Goal: Information Seeking & Learning: Learn about a topic

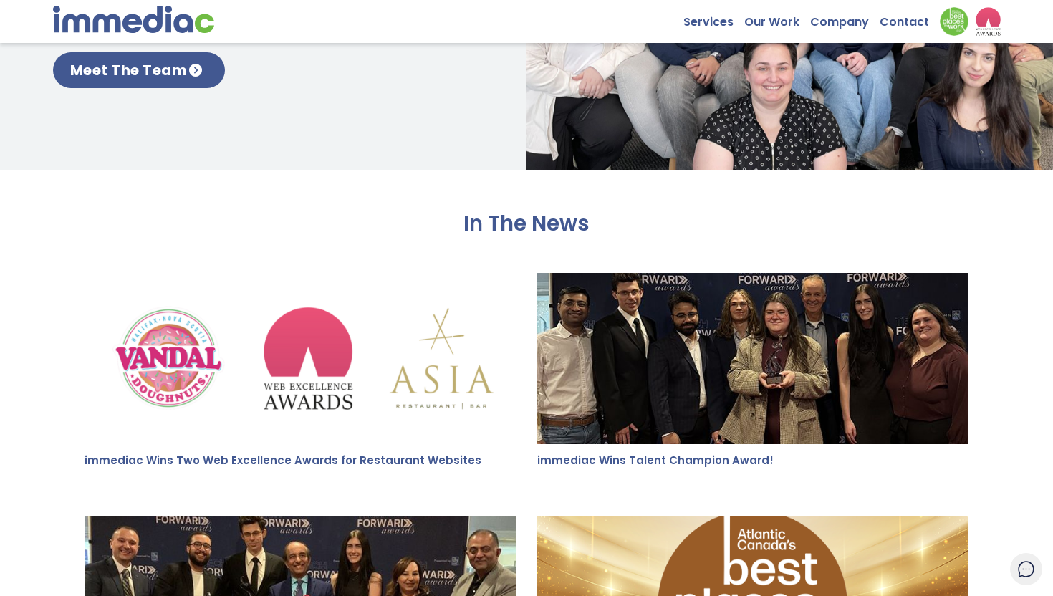
scroll to position [2112, 0]
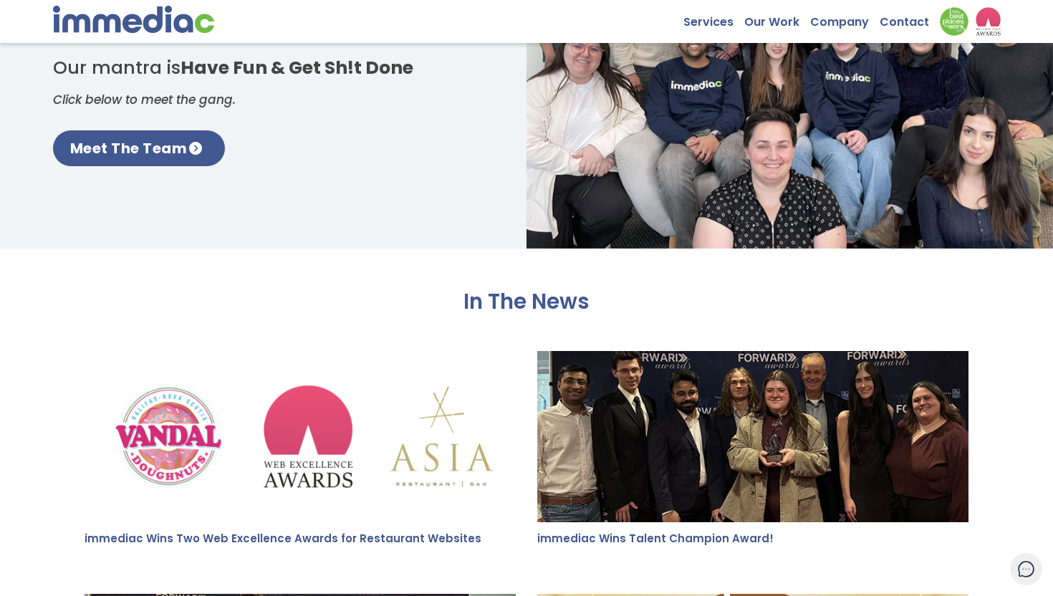
click at [150, 167] on div "Our Biggest Strength is Our Team Our mantra is Have Fun & Get Sh!t Done Click b…" at bounding box center [526, 72] width 1053 height 354
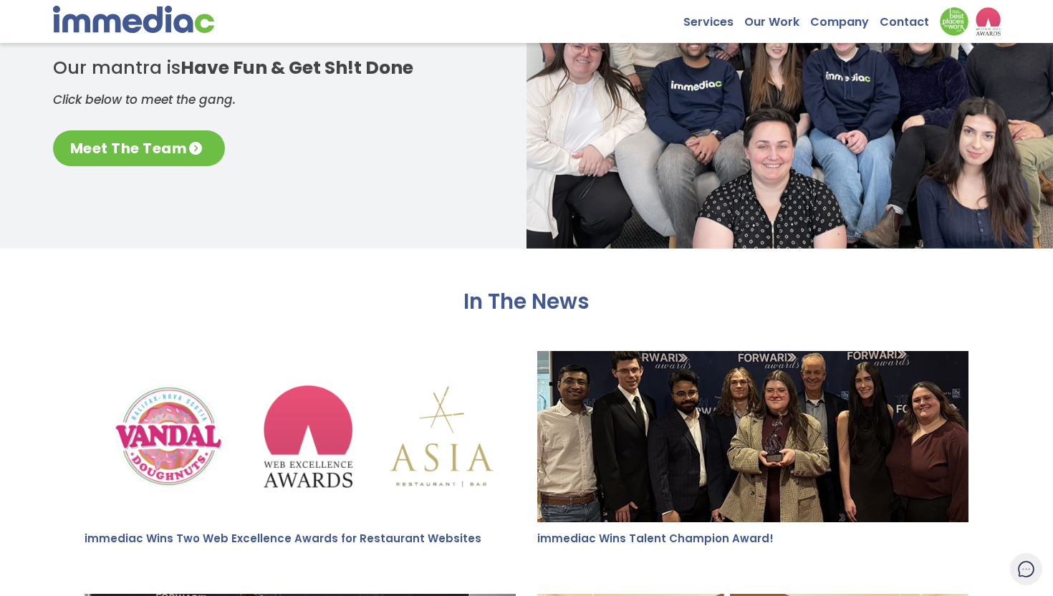
click at [150, 158] on link "Meet The Team" at bounding box center [139, 148] width 173 height 36
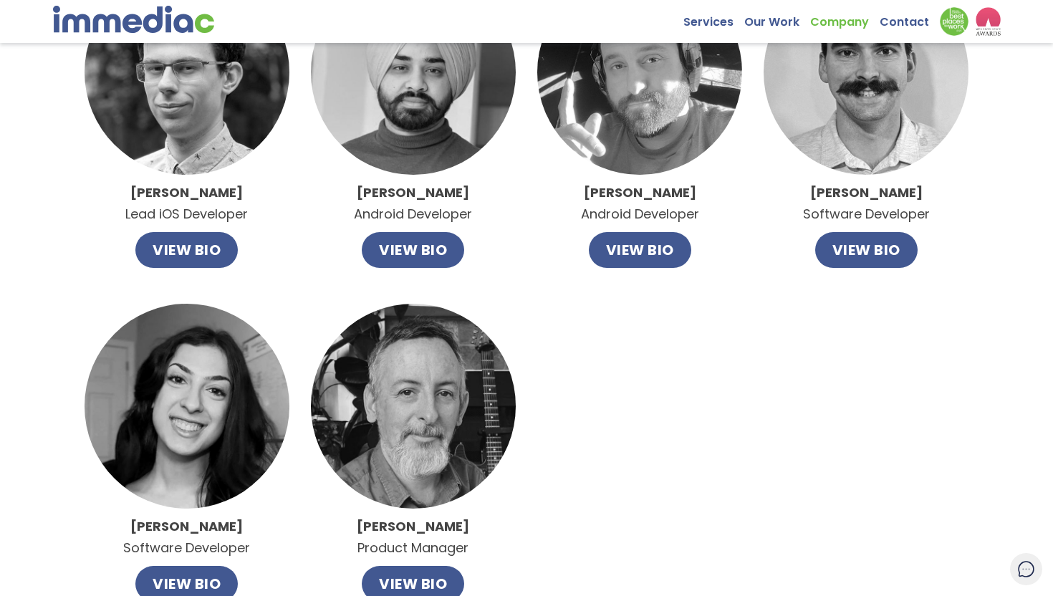
scroll to position [856, 0]
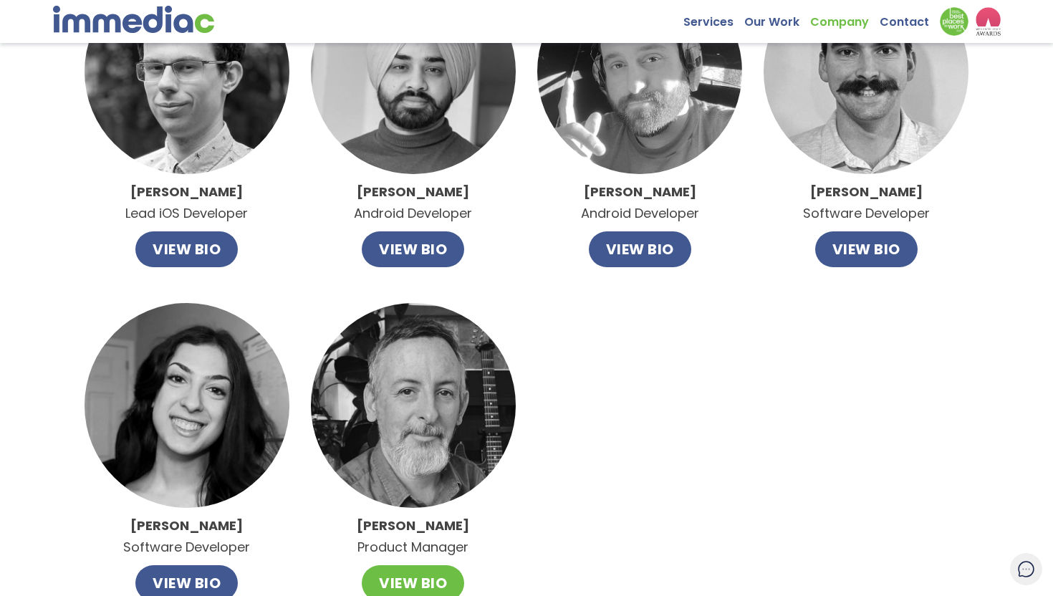
click at [388, 577] on button "VIEW BIO" at bounding box center [413, 583] width 102 height 36
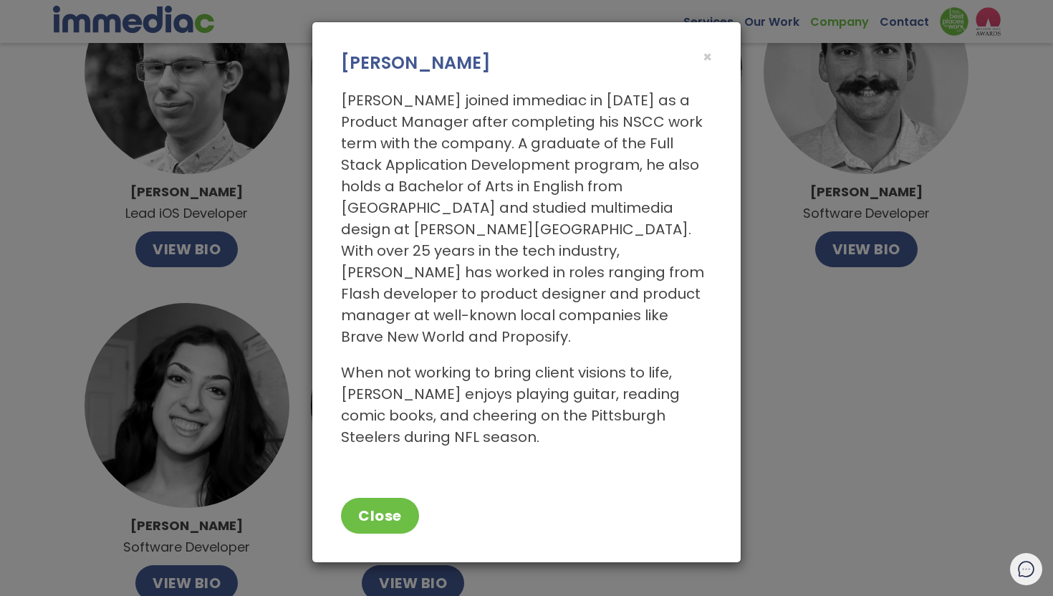
click at [875, 366] on div "× [PERSON_NAME] [PERSON_NAME] joined immediac in [DATE] as a Product Manager af…" at bounding box center [526, 298] width 1053 height 596
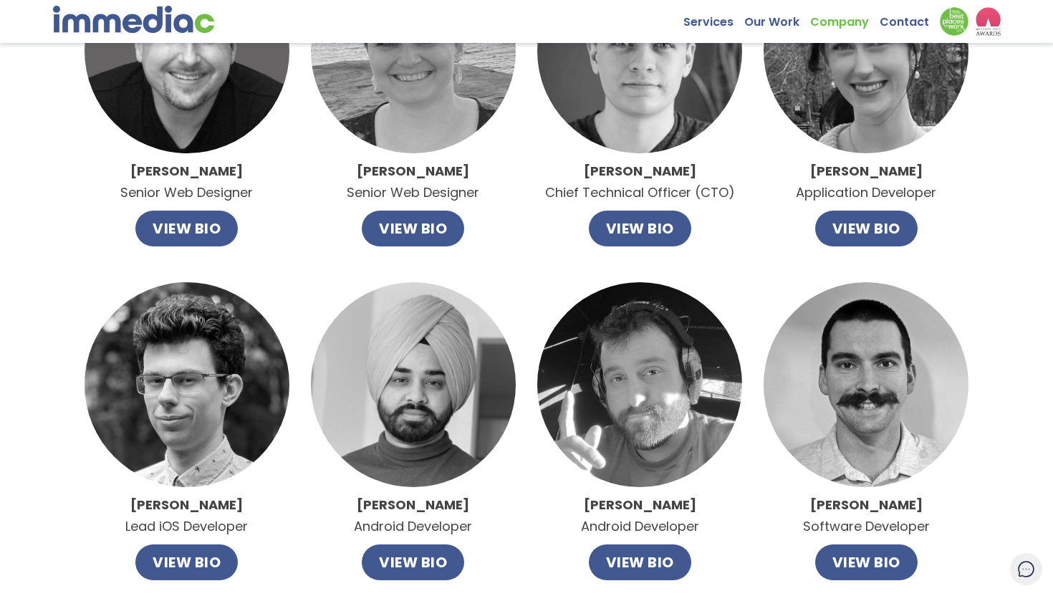
scroll to position [541, 0]
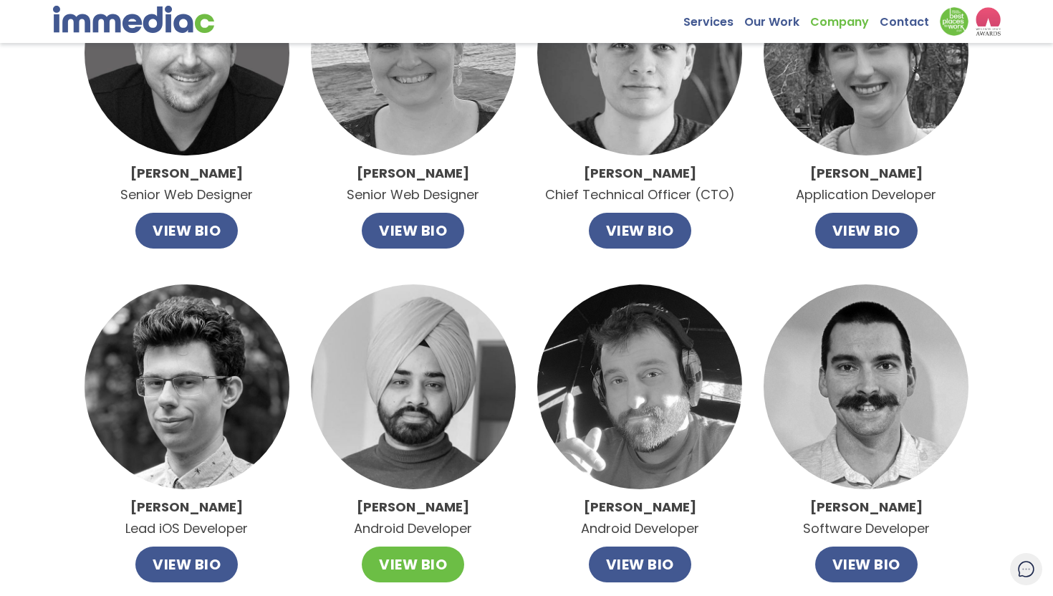
click at [437, 563] on button "VIEW BIO" at bounding box center [413, 565] width 102 height 36
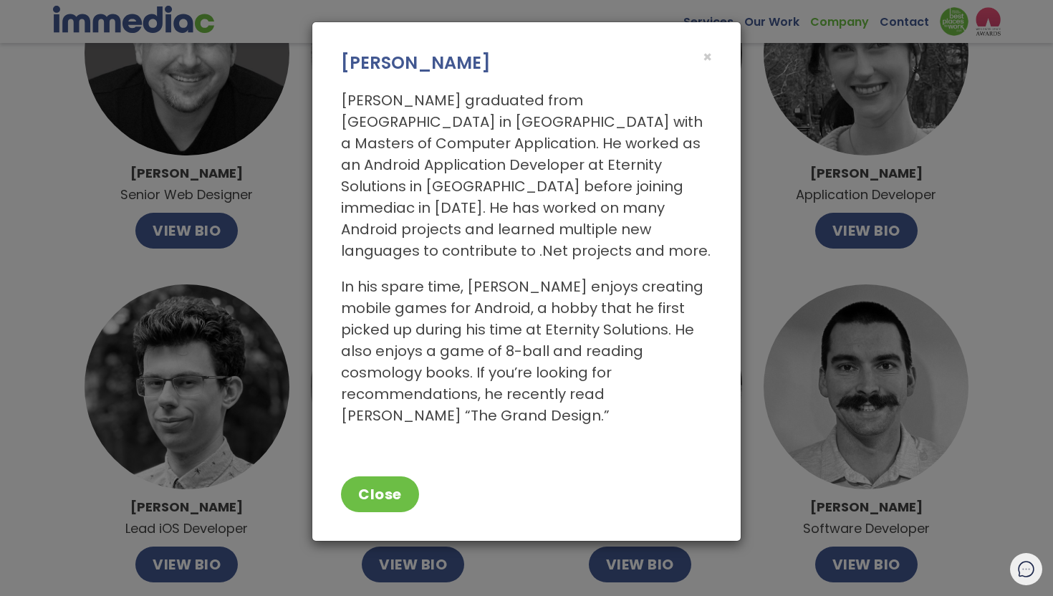
click at [832, 270] on div "× [PERSON_NAME] [PERSON_NAME] graduated from [GEOGRAPHIC_DATA] in [GEOGRAPHIC_D…" at bounding box center [526, 298] width 1053 height 596
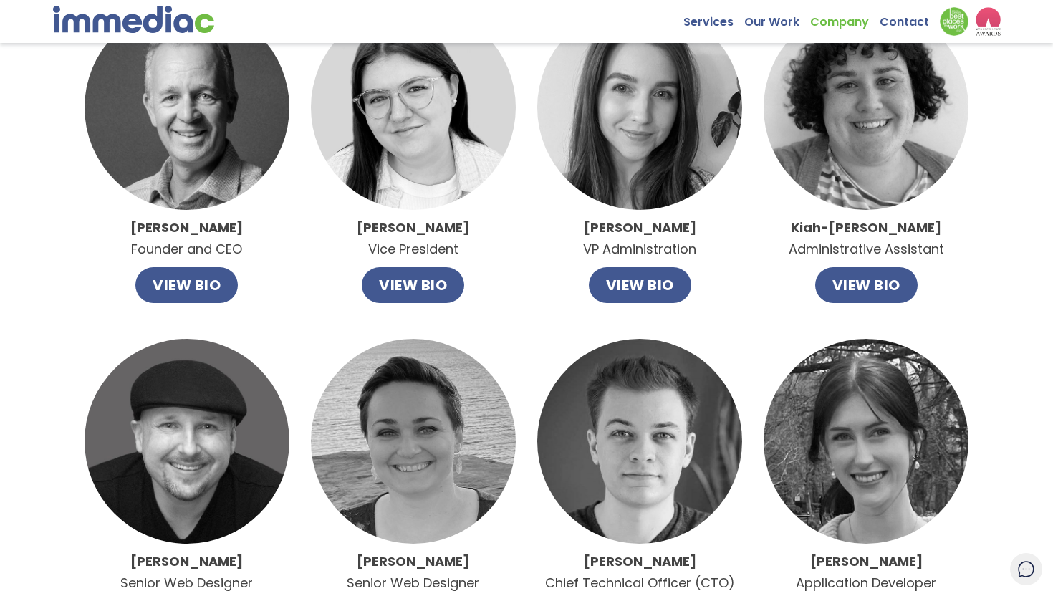
scroll to position [148, 0]
